Goal: Check status: Check status

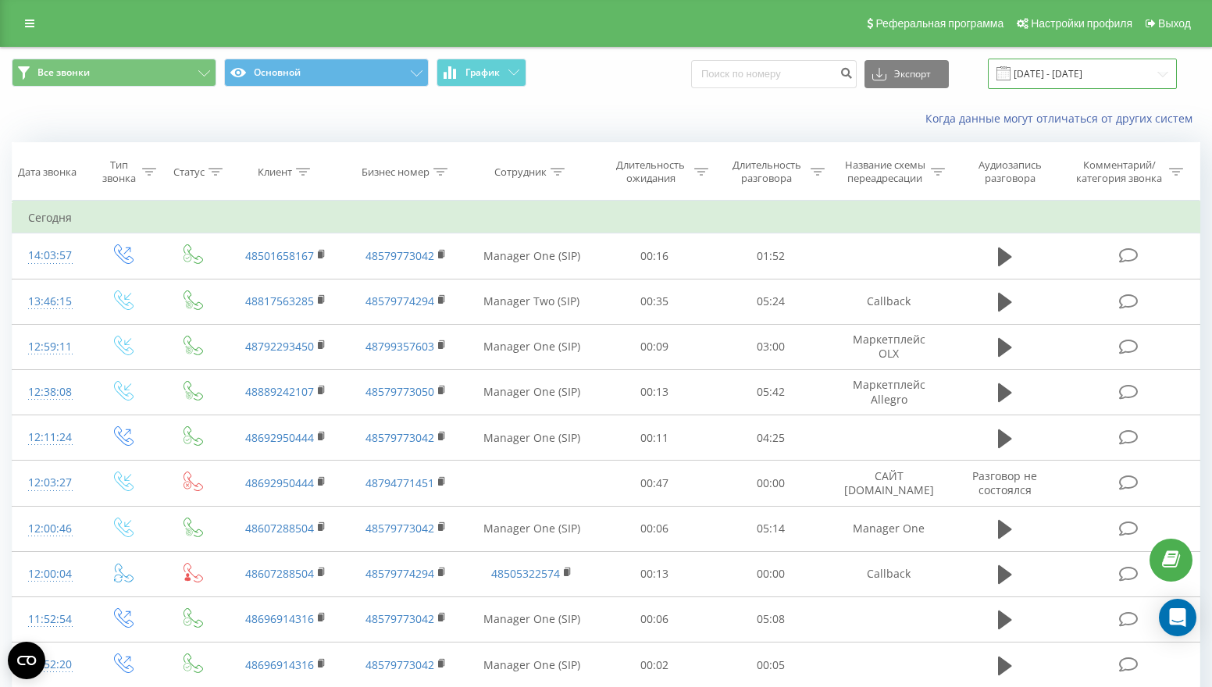
click at [1103, 70] on input "[DATE] - [DATE]" at bounding box center [1082, 74] width 189 height 30
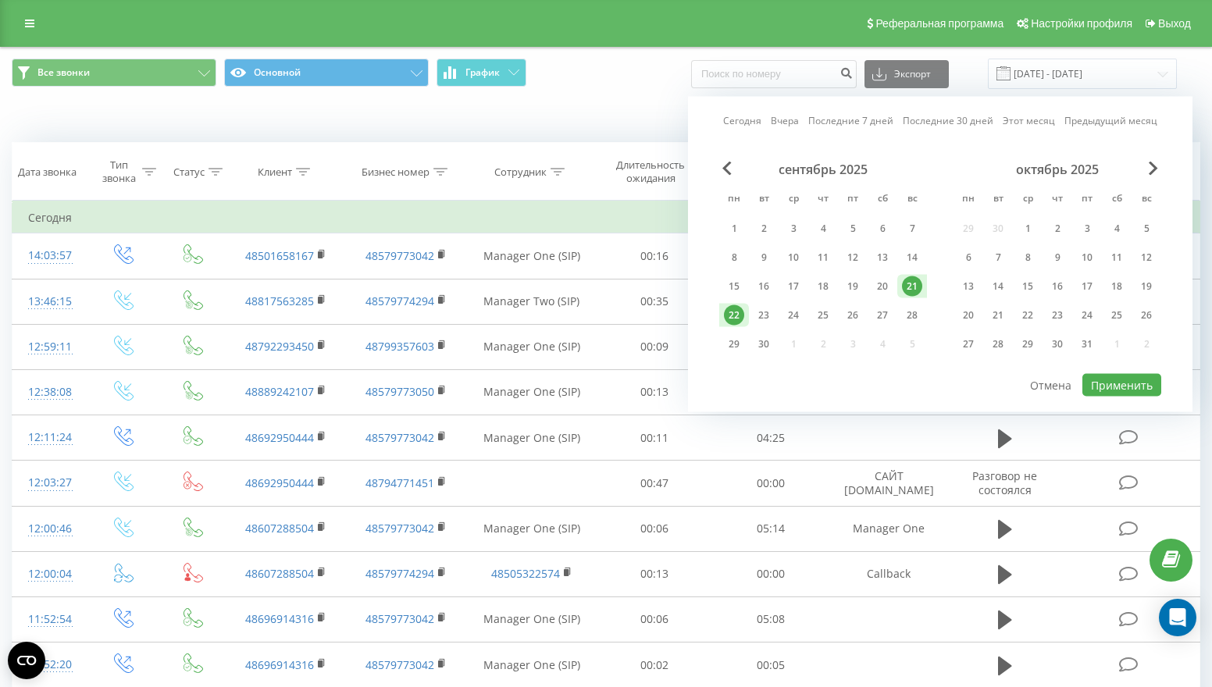
click at [741, 316] on div "22" at bounding box center [734, 315] width 20 height 20
click at [1112, 378] on button "Применить" at bounding box center [1122, 385] width 79 height 23
type input "22.09.2025 - 22.09.2025"
